Goal: Transaction & Acquisition: Book appointment/travel/reservation

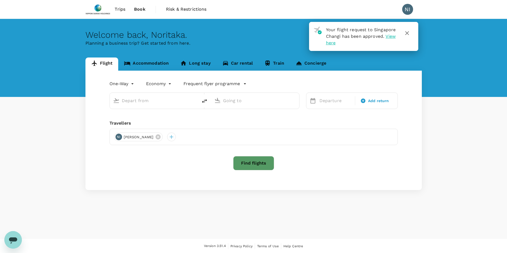
type input "roundtrip"
type input "Singapore Changi (SIN)"
type input "Pune (PNQ)"
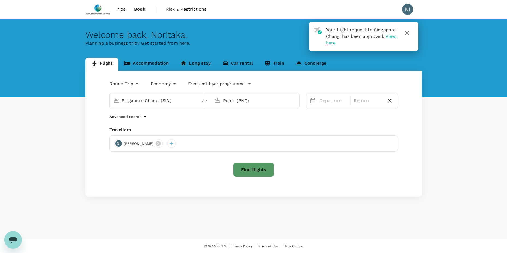
click at [250, 101] on input "Pune (PNQ)" at bounding box center [255, 100] width 65 height 8
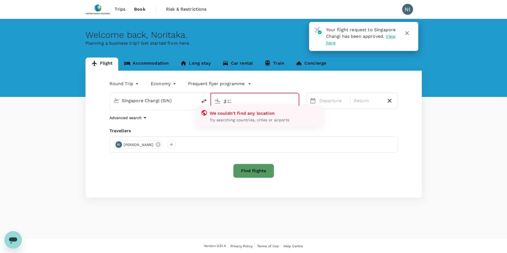
type input "ま"
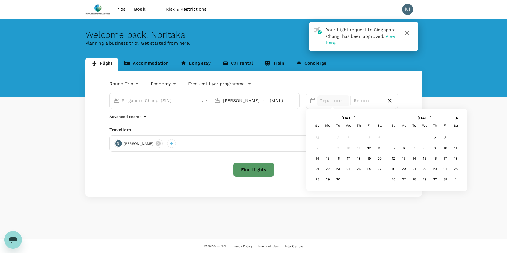
type input "[PERSON_NAME] Intl (MNL)"
click at [347, 158] on div "17" at bounding box center [349, 158] width 10 height 10
click at [379, 160] on div "20" at bounding box center [380, 158] width 10 height 10
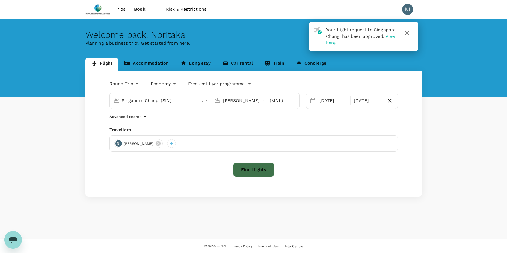
click at [256, 170] on button "Find flights" at bounding box center [253, 169] width 41 height 14
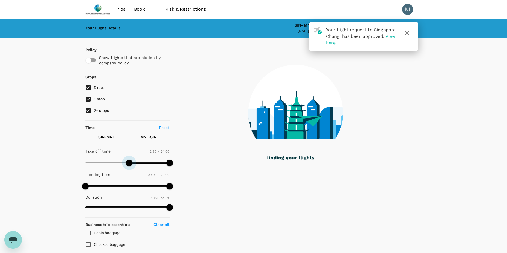
type input "720"
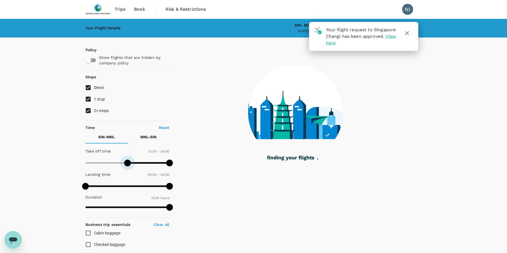
drag, startPoint x: 85, startPoint y: 162, endPoint x: 127, endPoint y: 164, distance: 41.9
click at [127, 164] on span at bounding box center [127, 162] width 7 height 7
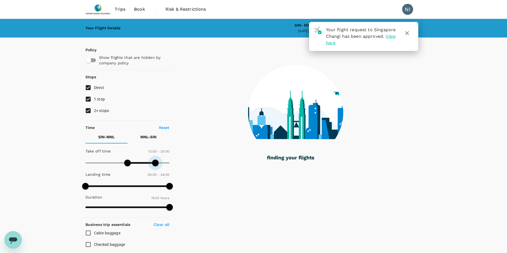
type input "1140"
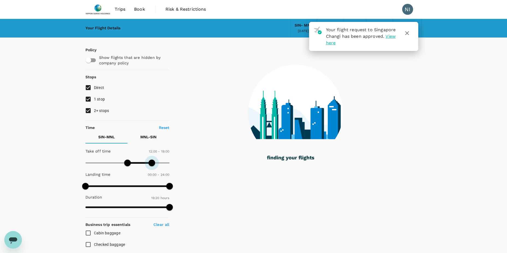
drag, startPoint x: 171, startPoint y: 163, endPoint x: 153, endPoint y: 163, distance: 18.3
click at [153, 163] on span at bounding box center [152, 162] width 7 height 7
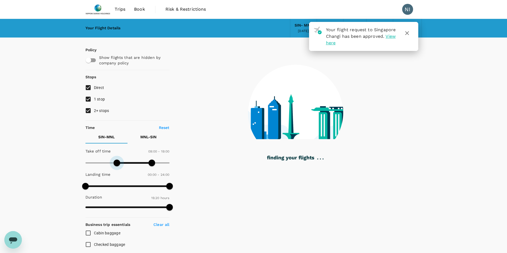
type input "450"
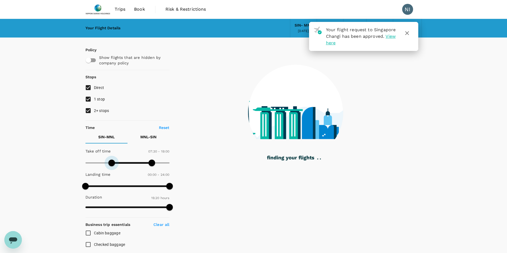
drag, startPoint x: 127, startPoint y: 162, endPoint x: 112, endPoint y: 162, distance: 14.2
click at [112, 162] on span at bounding box center [111, 162] width 7 height 7
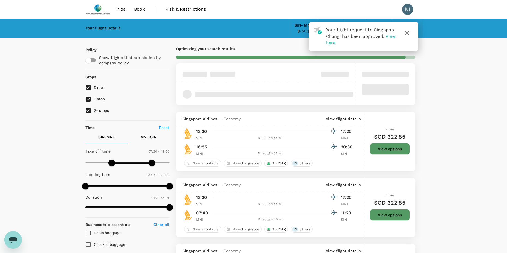
click at [154, 136] on p "MNL - SIN" at bounding box center [148, 136] width 16 height 5
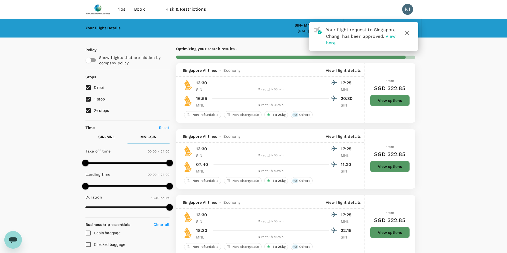
click at [143, 137] on p "MNL - SIN" at bounding box center [148, 136] width 16 height 5
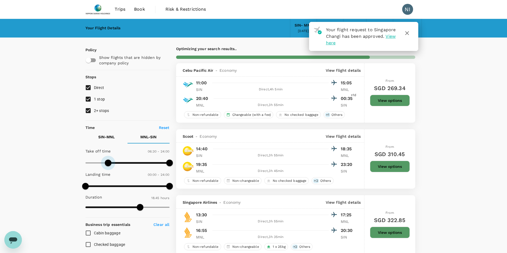
type input "420"
drag, startPoint x: 86, startPoint y: 162, endPoint x: 110, endPoint y: 165, distance: 24.2
click at [110, 165] on span at bounding box center [110, 162] width 7 height 7
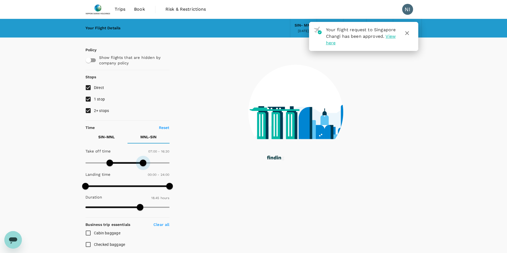
type input "930"
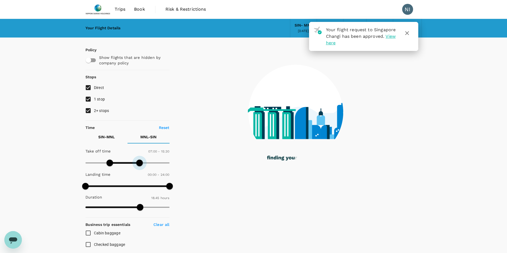
drag, startPoint x: 169, startPoint y: 162, endPoint x: 140, endPoint y: 163, distance: 29.8
click at [140, 163] on span at bounding box center [139, 162] width 7 height 7
